Goal: Task Accomplishment & Management: Manage account settings

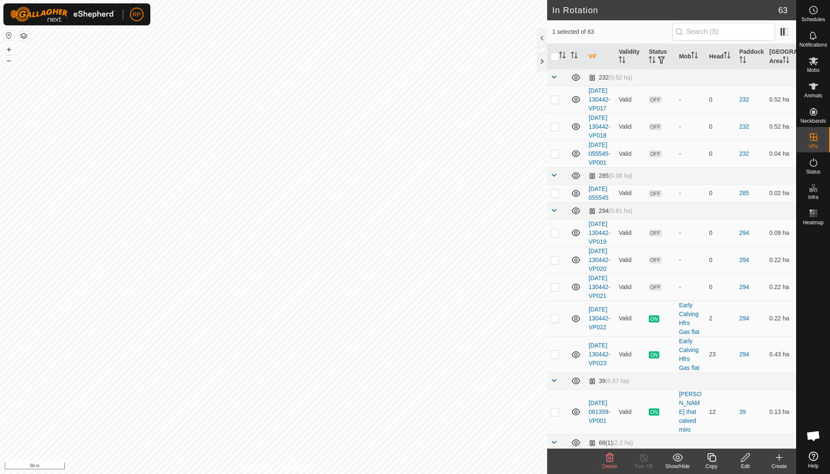
click at [611, 459] on icon at bounding box center [610, 458] width 8 height 8
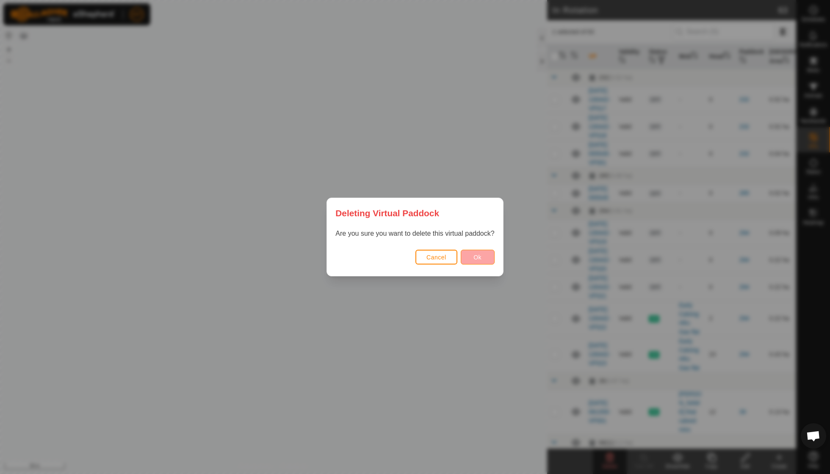
click at [481, 258] on span "Ok" at bounding box center [477, 257] width 8 height 7
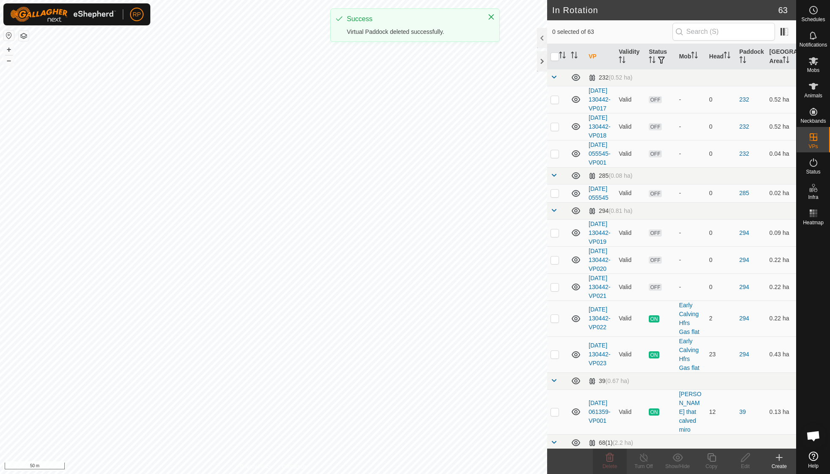
checkbox input "false"
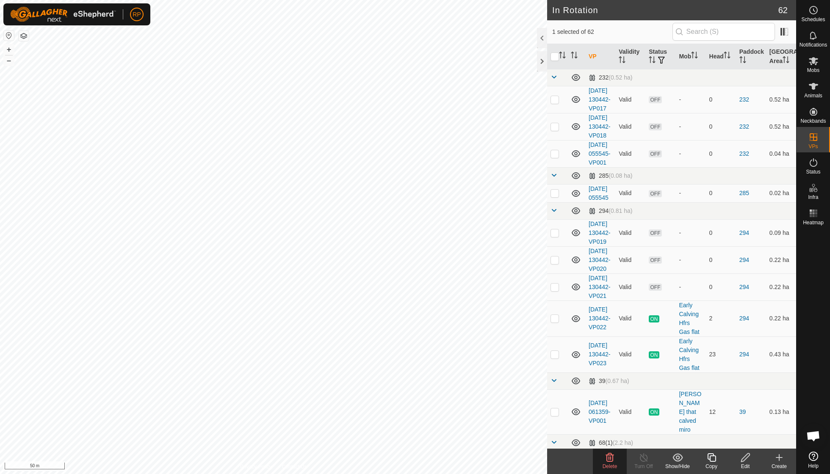
click at [612, 461] on icon at bounding box center [610, 458] width 8 height 8
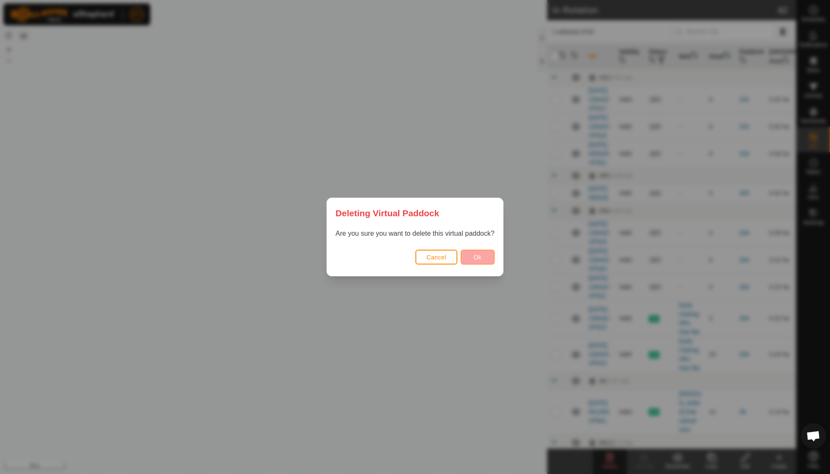
click at [482, 261] on button "Ok" at bounding box center [478, 257] width 34 height 15
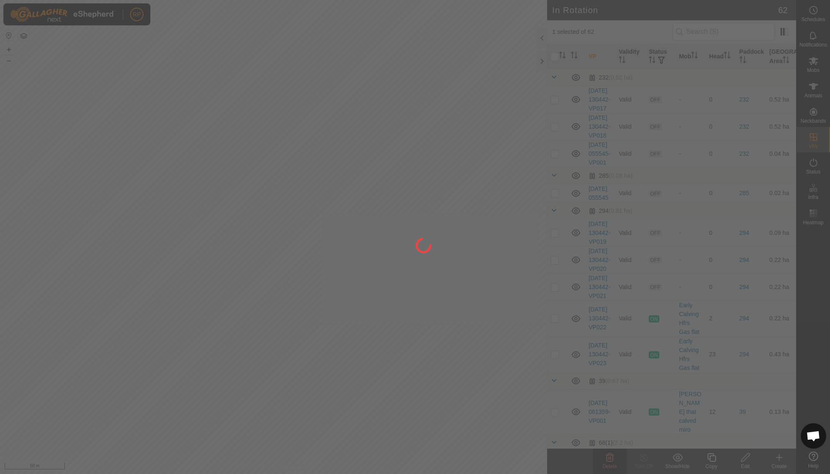
checkbox input "false"
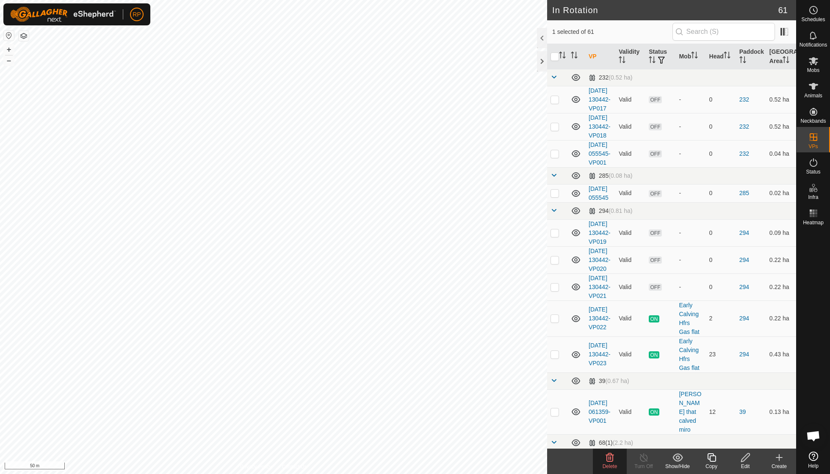
click at [609, 461] on icon at bounding box center [610, 458] width 10 height 10
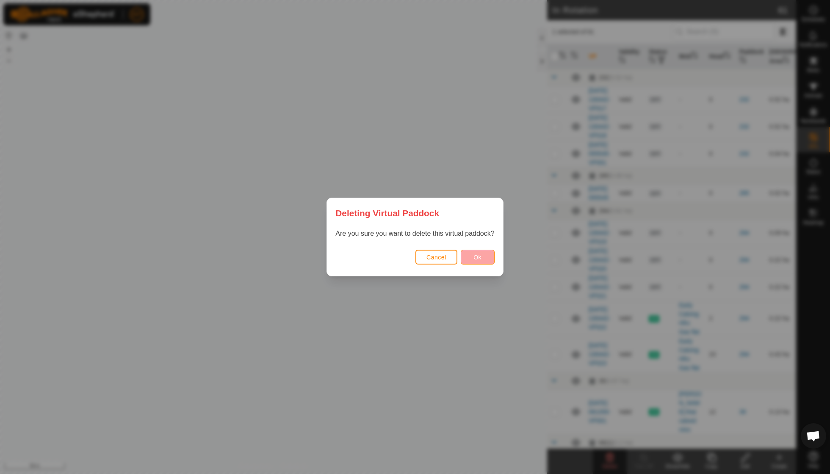
click at [483, 258] on button "Ok" at bounding box center [478, 257] width 34 height 15
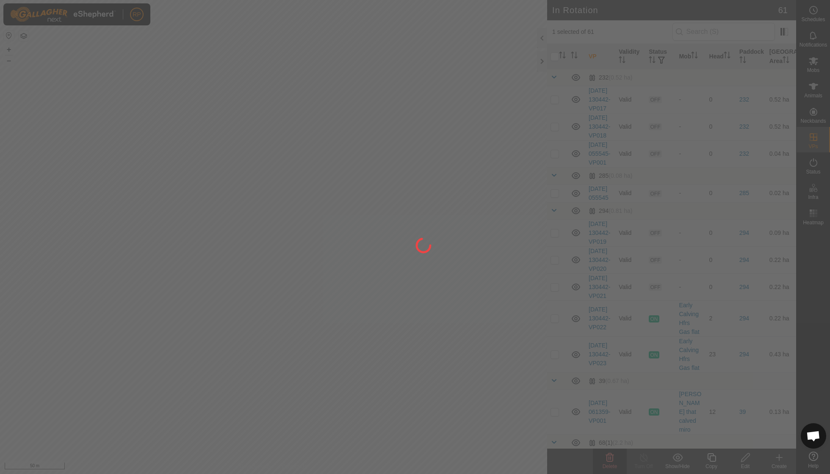
checkbox input "false"
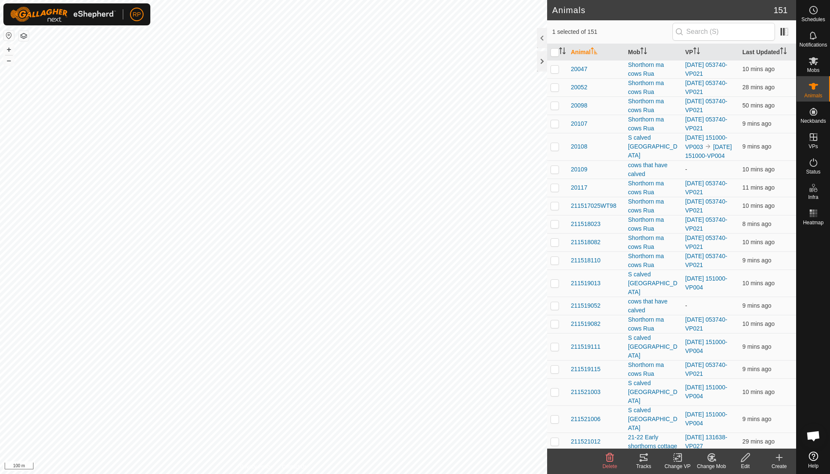
click at [645, 462] on icon at bounding box center [644, 458] width 10 height 10
